Goal: Connect with others: Participate in discussion

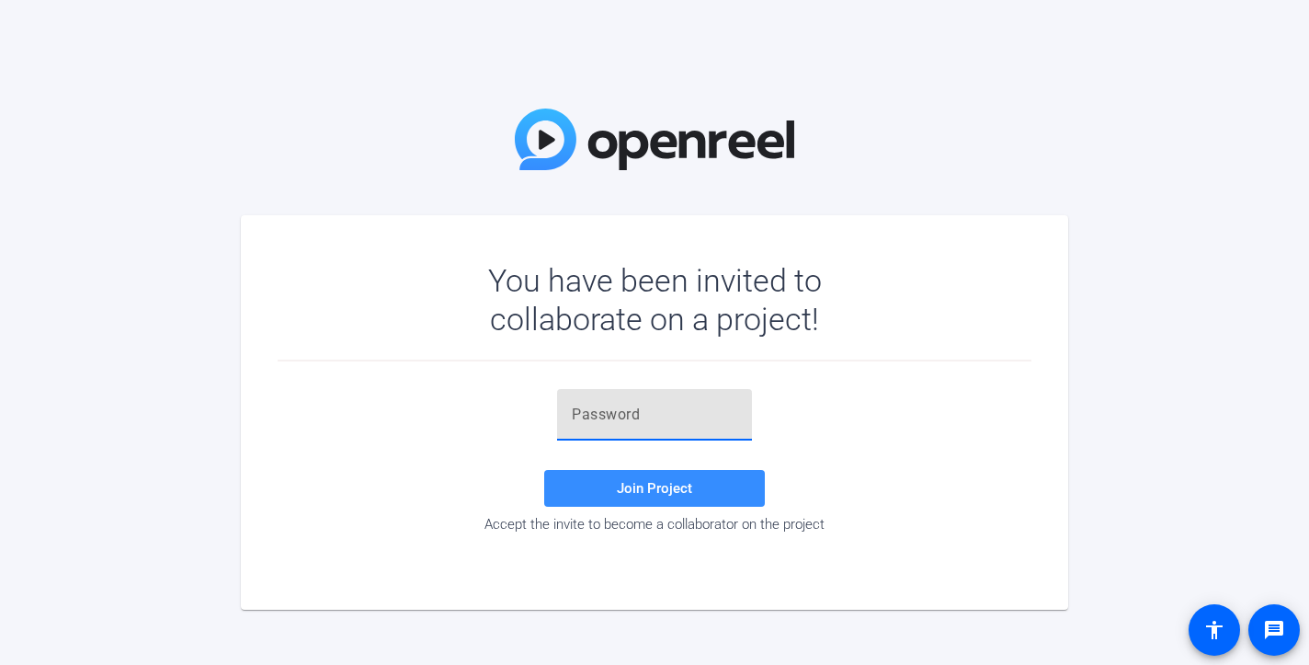
click at [628, 420] on input "text" at bounding box center [654, 415] width 165 height 22
paste input "m}v9At"
type input "m}v9At"
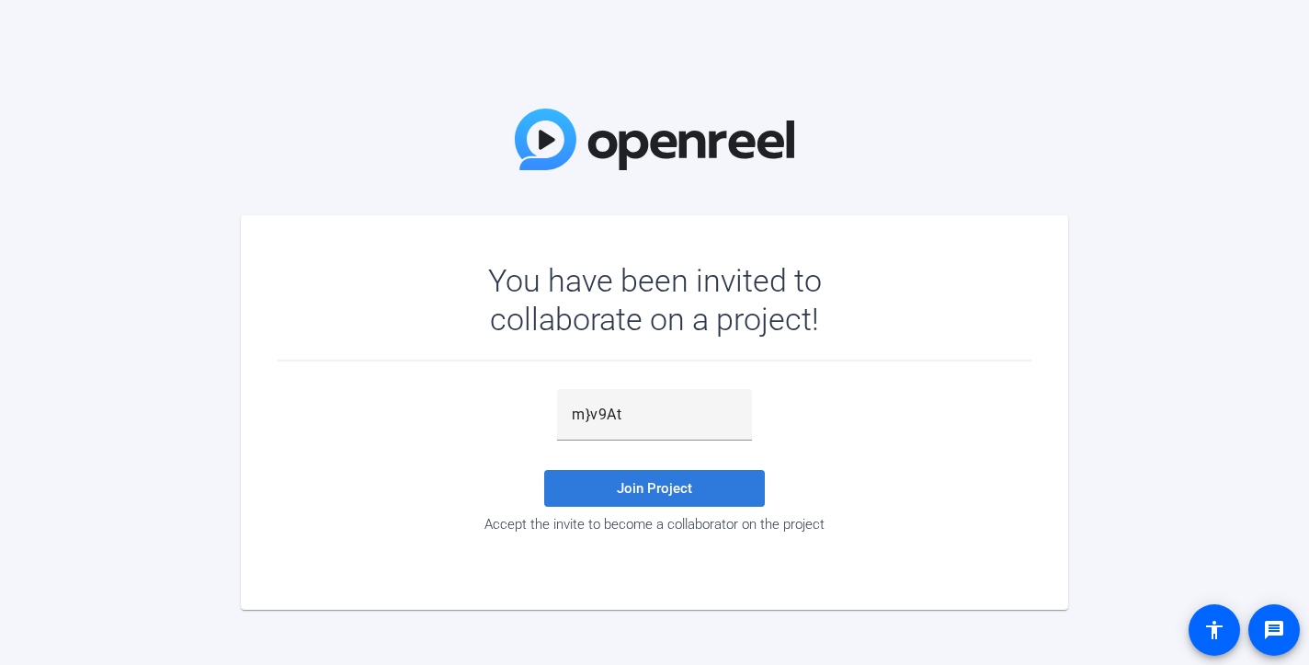
click at [689, 487] on span "Join Project" at bounding box center [654, 488] width 75 height 17
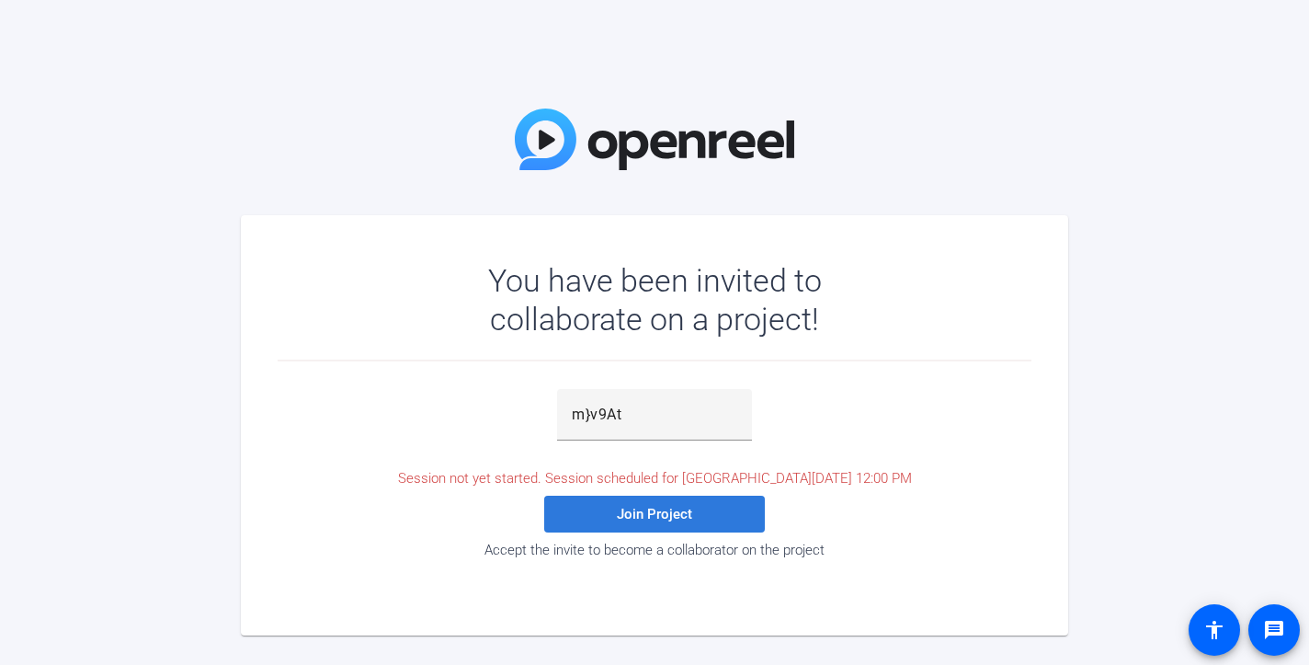
click at [675, 508] on span "Join Project" at bounding box center [654, 514] width 75 height 17
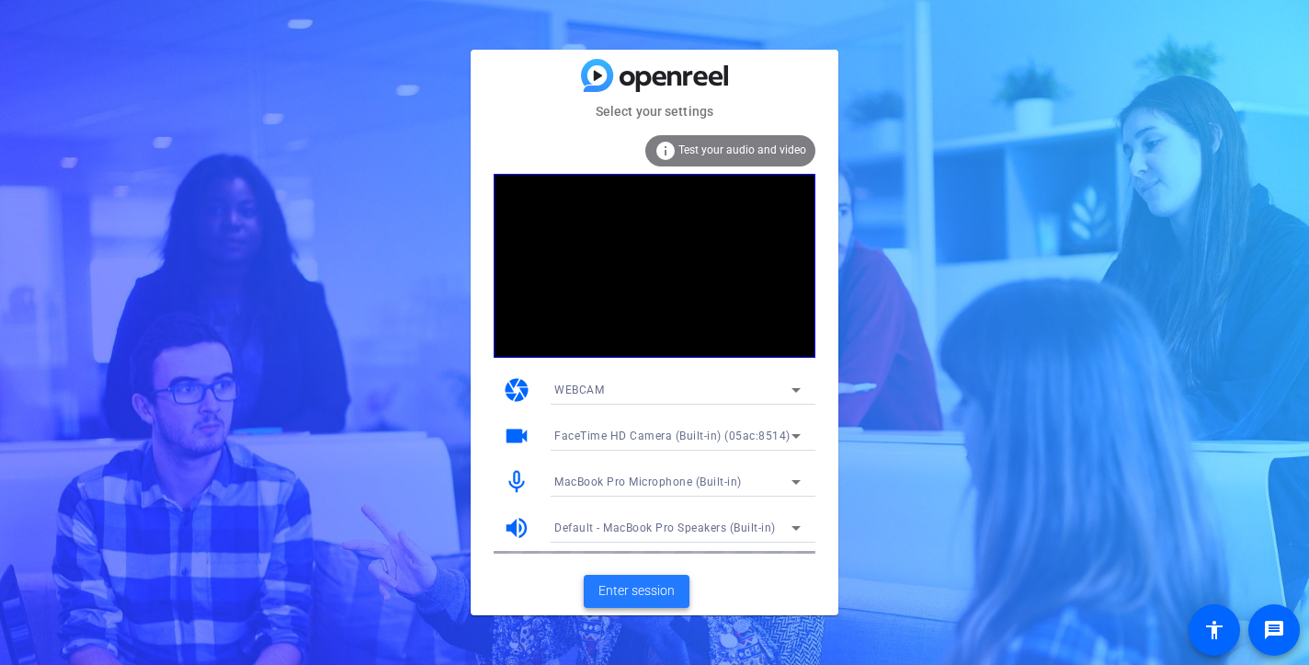
click at [638, 587] on span "Enter session" at bounding box center [637, 590] width 76 height 19
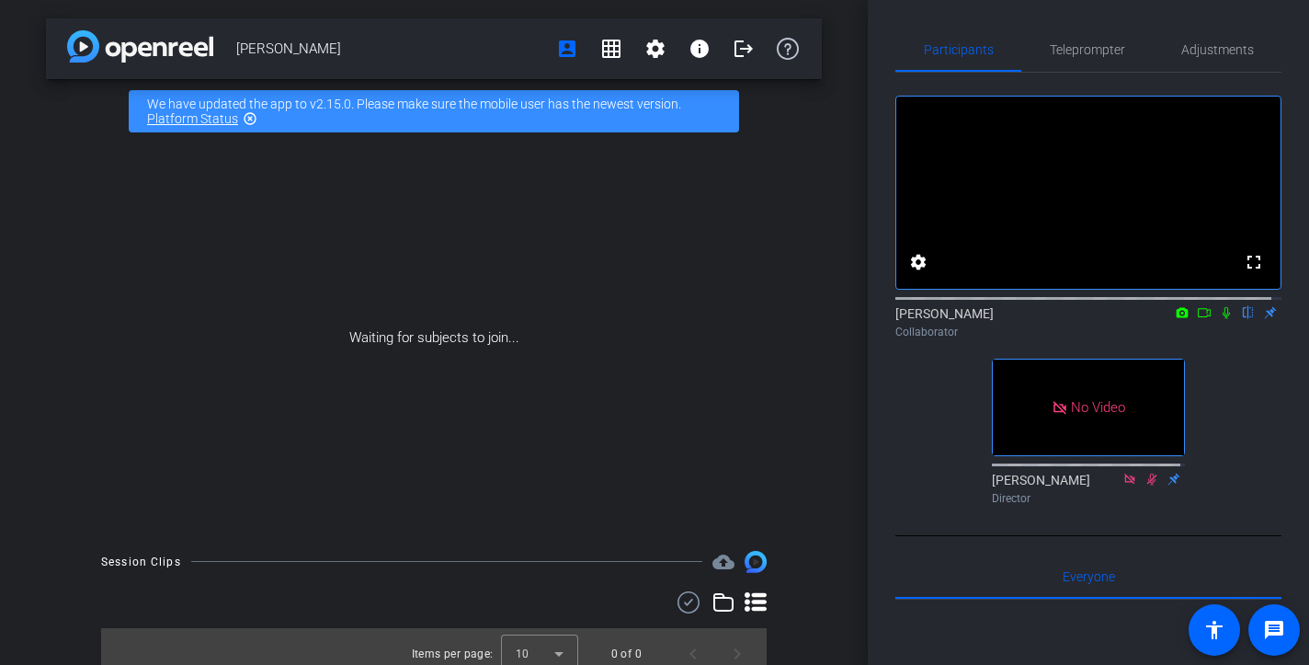
click at [1223, 319] on icon at bounding box center [1226, 313] width 7 height 12
click at [1222, 319] on icon at bounding box center [1227, 313] width 10 height 12
click at [1175, 319] on icon at bounding box center [1182, 312] width 15 height 13
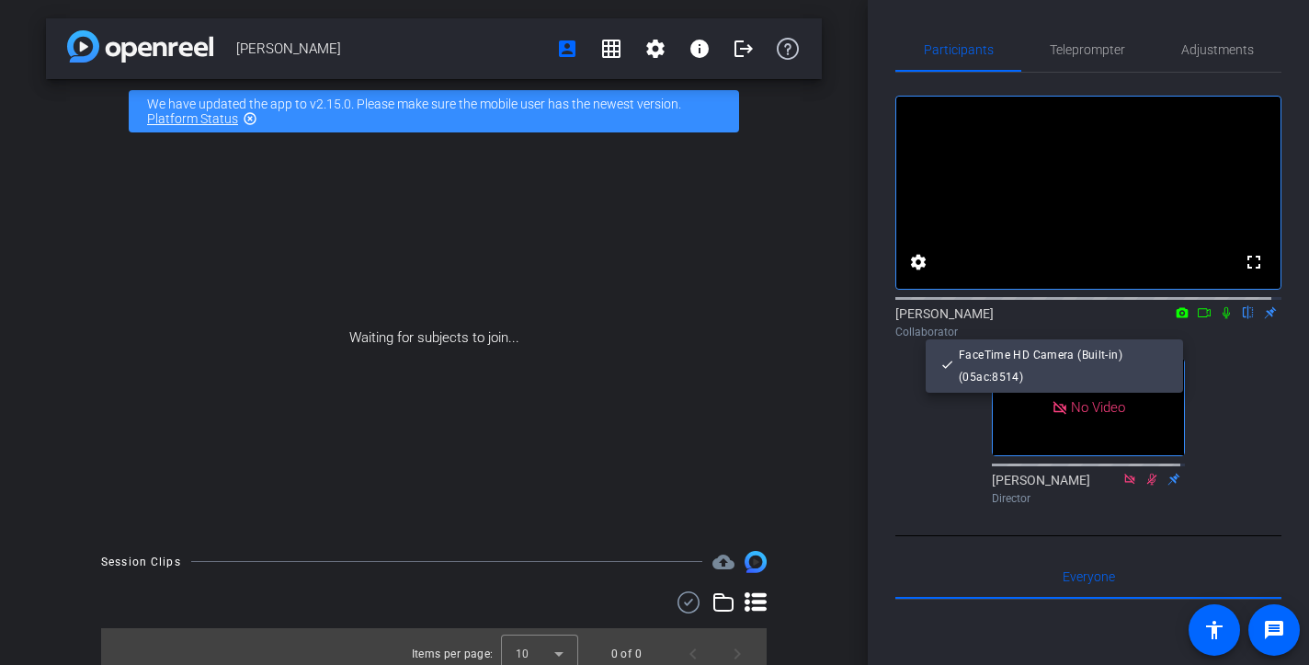
click at [1174, 334] on div at bounding box center [654, 332] width 1309 height 665
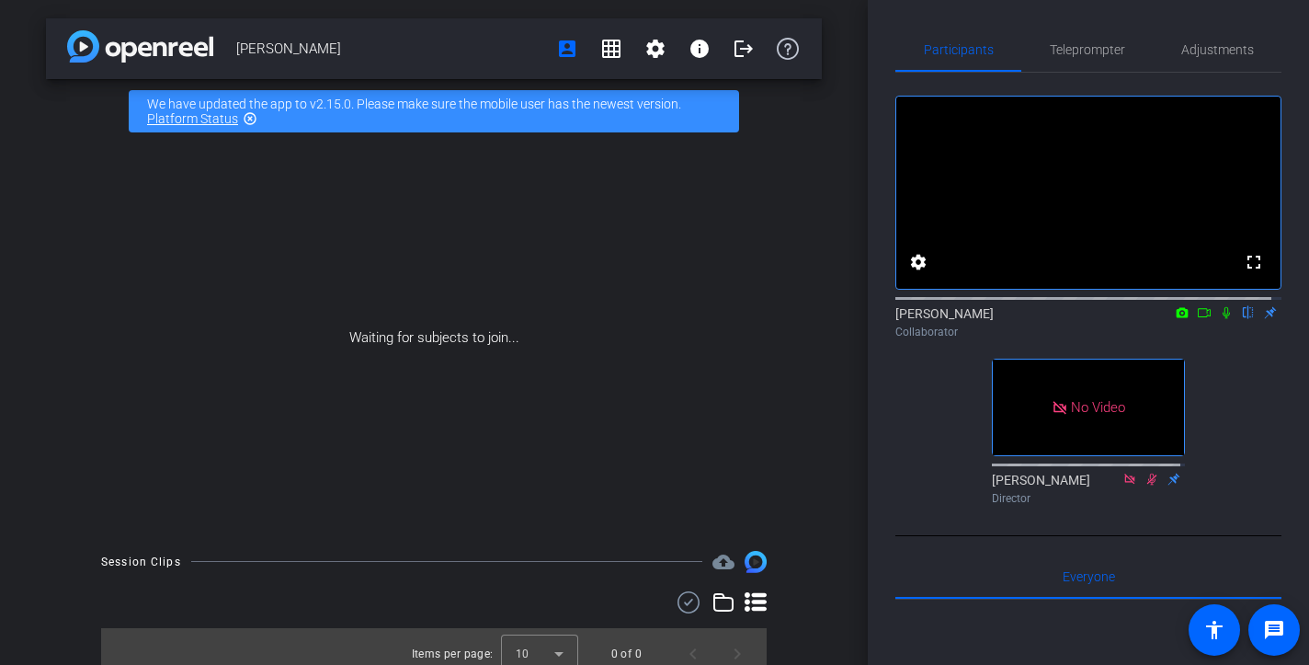
click at [1177, 317] on icon at bounding box center [1183, 312] width 12 height 10
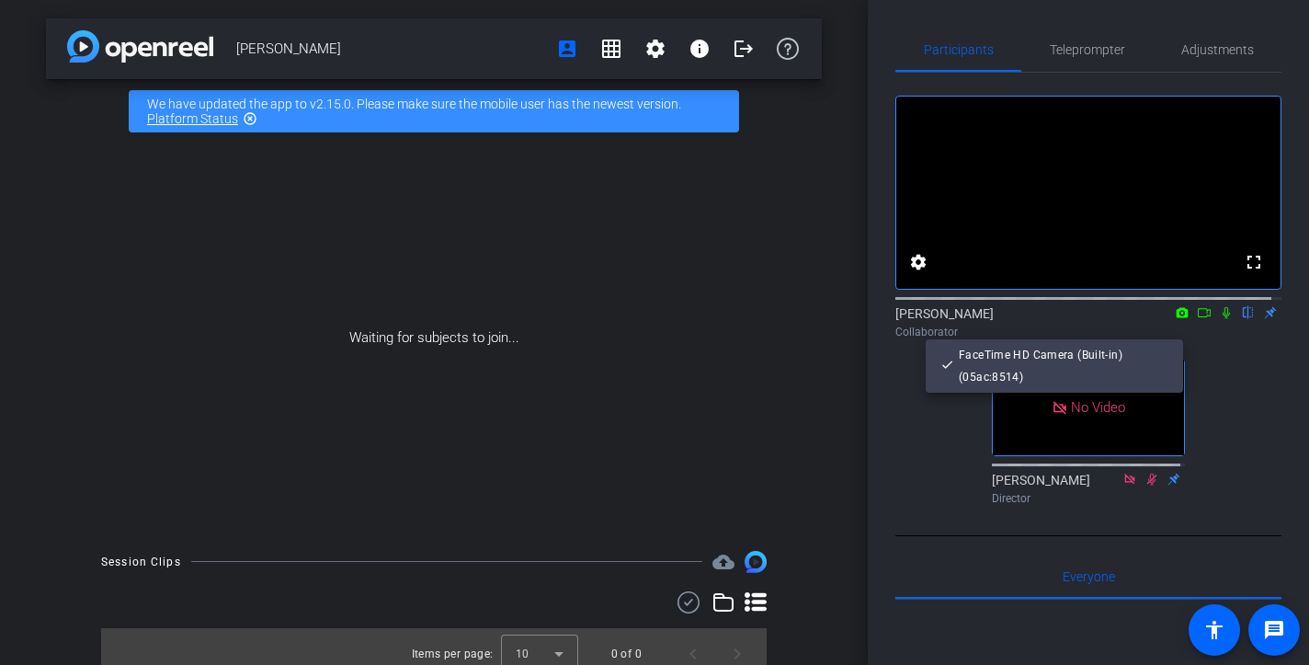
click at [1196, 334] on div at bounding box center [654, 332] width 1309 height 665
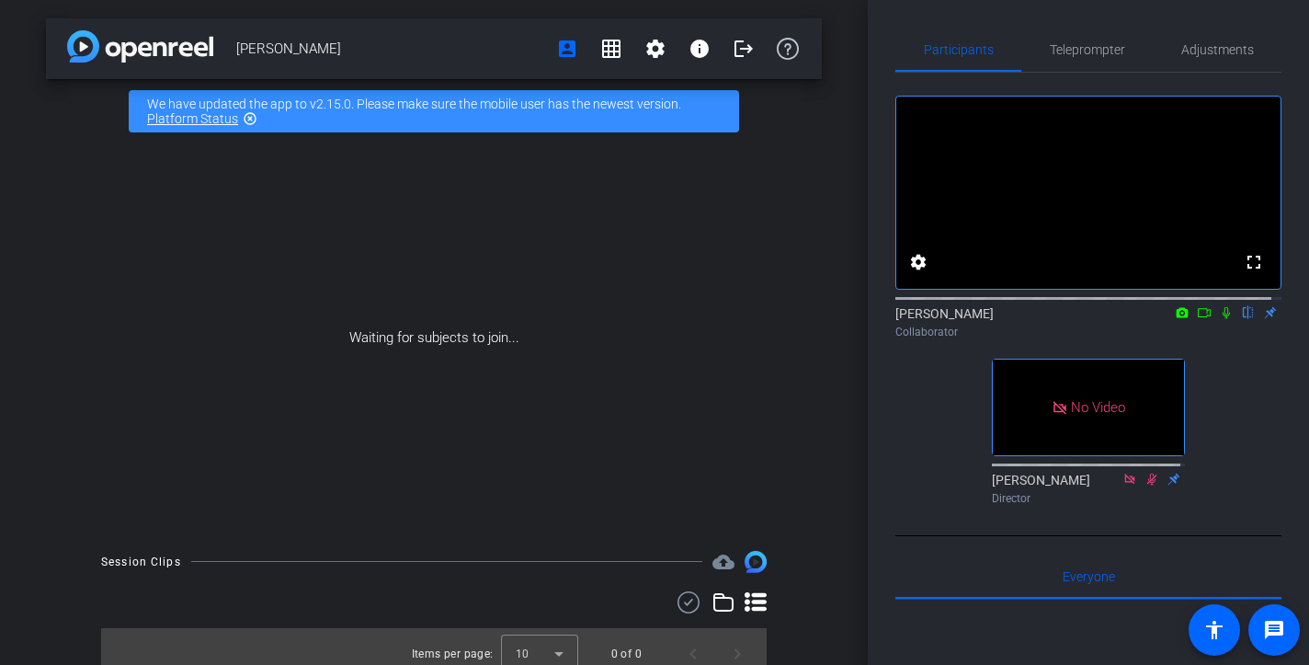
click at [1197, 319] on icon at bounding box center [1204, 312] width 15 height 13
click at [1245, 319] on icon at bounding box center [1248, 313] width 7 height 12
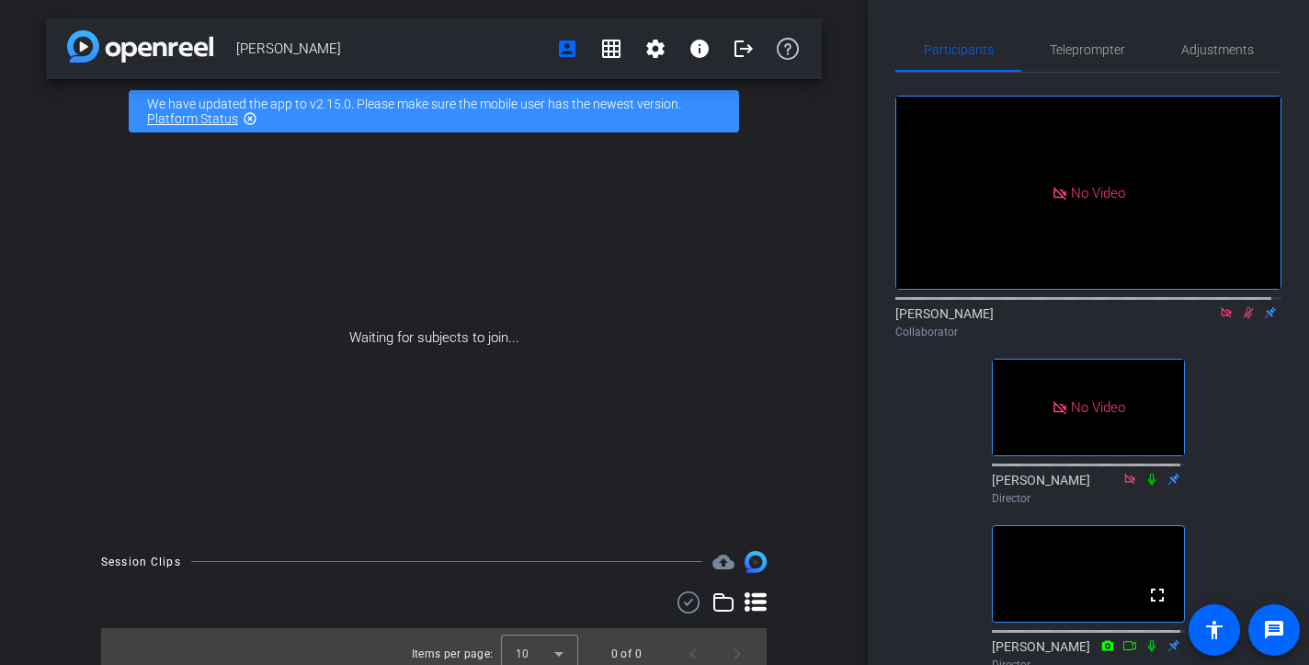
click at [1241, 319] on icon at bounding box center [1248, 312] width 15 height 13
click at [1219, 319] on icon at bounding box center [1226, 312] width 15 height 13
click at [1197, 319] on icon at bounding box center [1204, 312] width 15 height 13
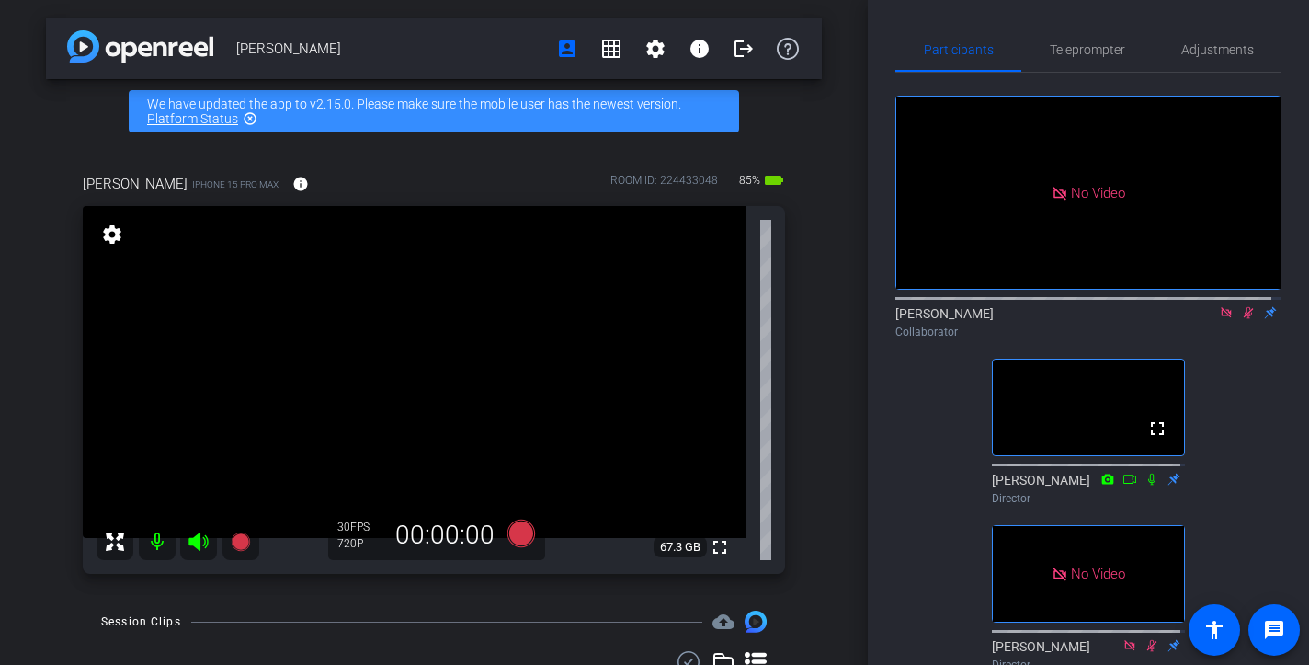
click at [1221, 317] on icon at bounding box center [1226, 312] width 10 height 10
click at [1237, 320] on mat-icon "flip" at bounding box center [1248, 311] width 22 height 17
click at [1222, 319] on icon at bounding box center [1227, 313] width 10 height 12
